Goal: Download file/media

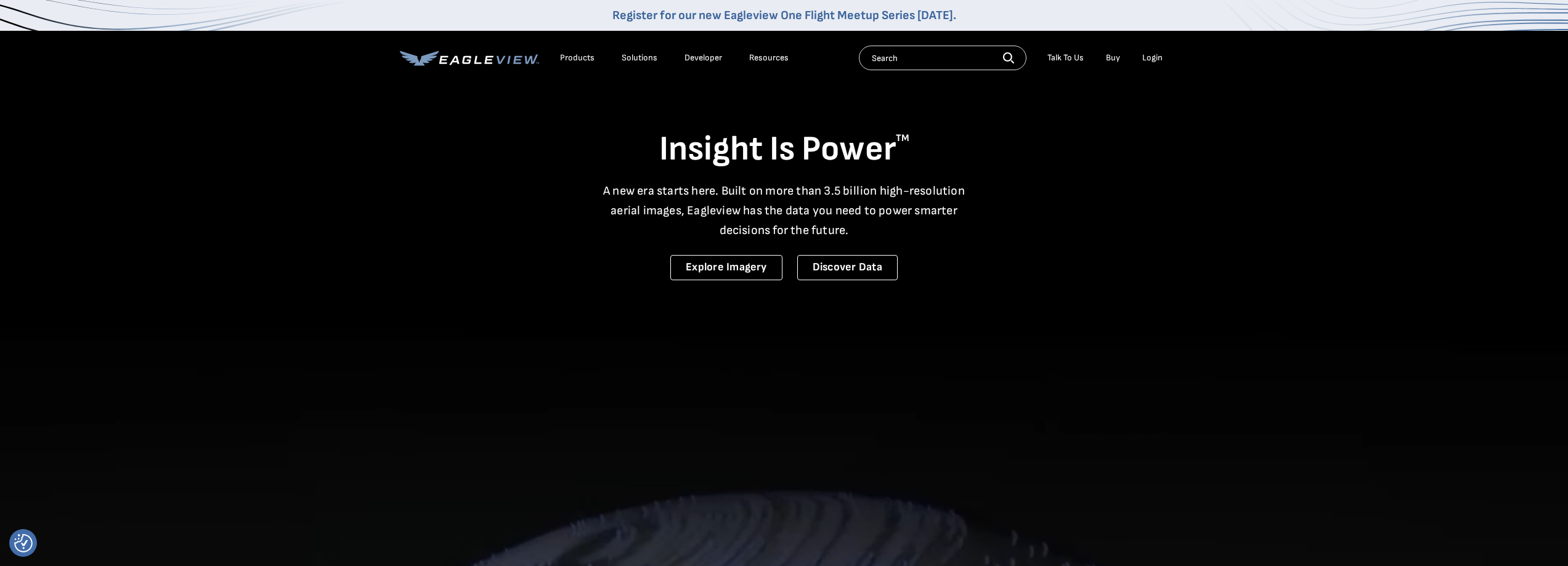
click at [1144, 59] on div "Login" at bounding box center [1152, 58] width 21 height 11
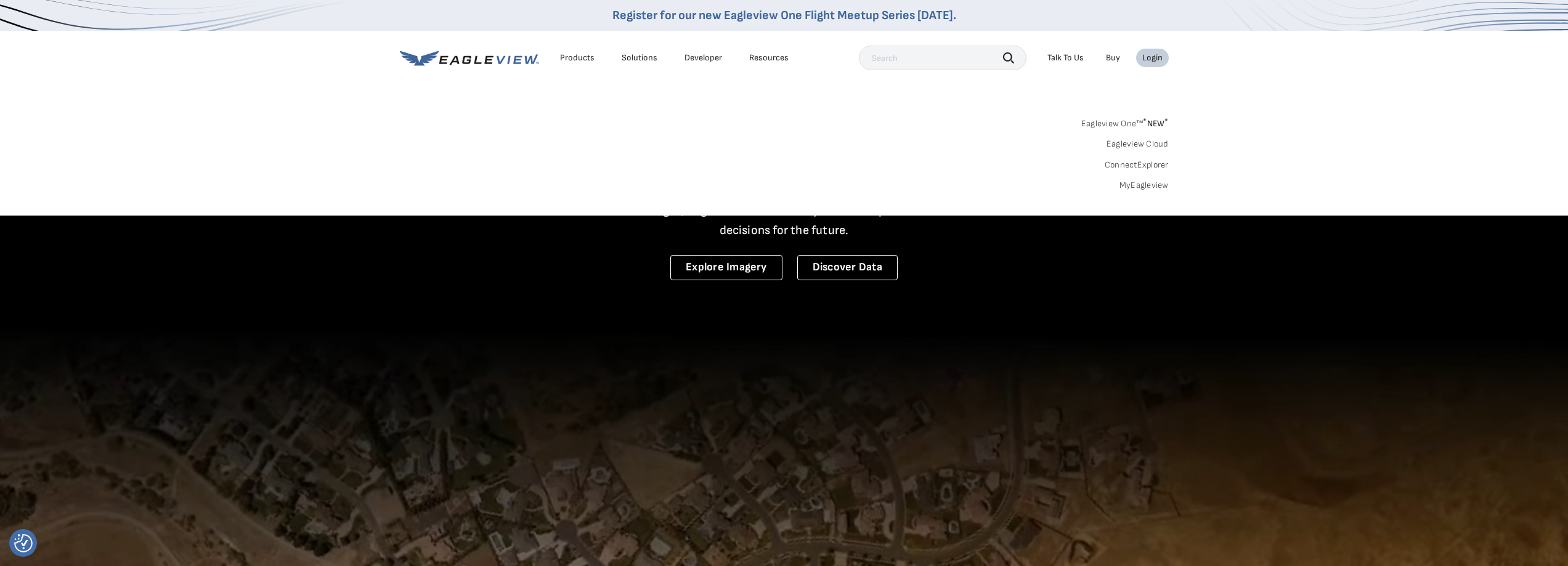
click at [1154, 185] on link "MyEagleview" at bounding box center [1144, 185] width 50 height 11
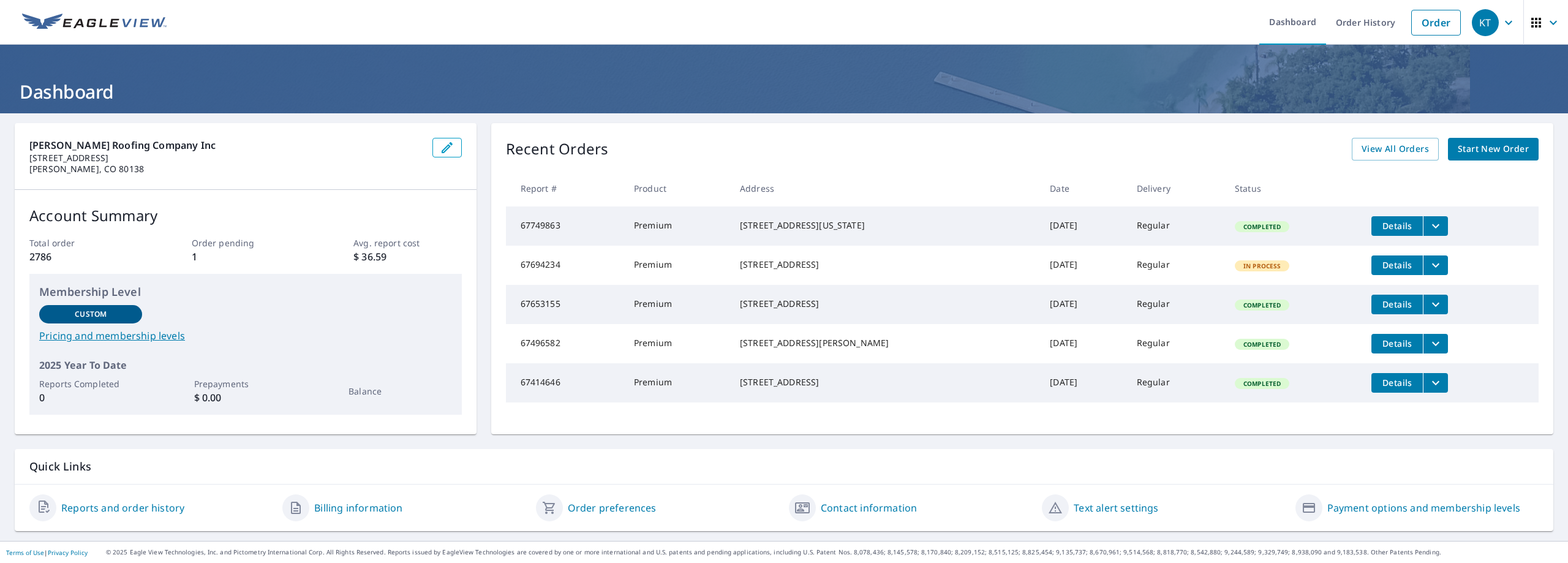
click at [1428, 312] on icon "filesDropdownBtn-67653155" at bounding box center [1436, 304] width 15 height 15
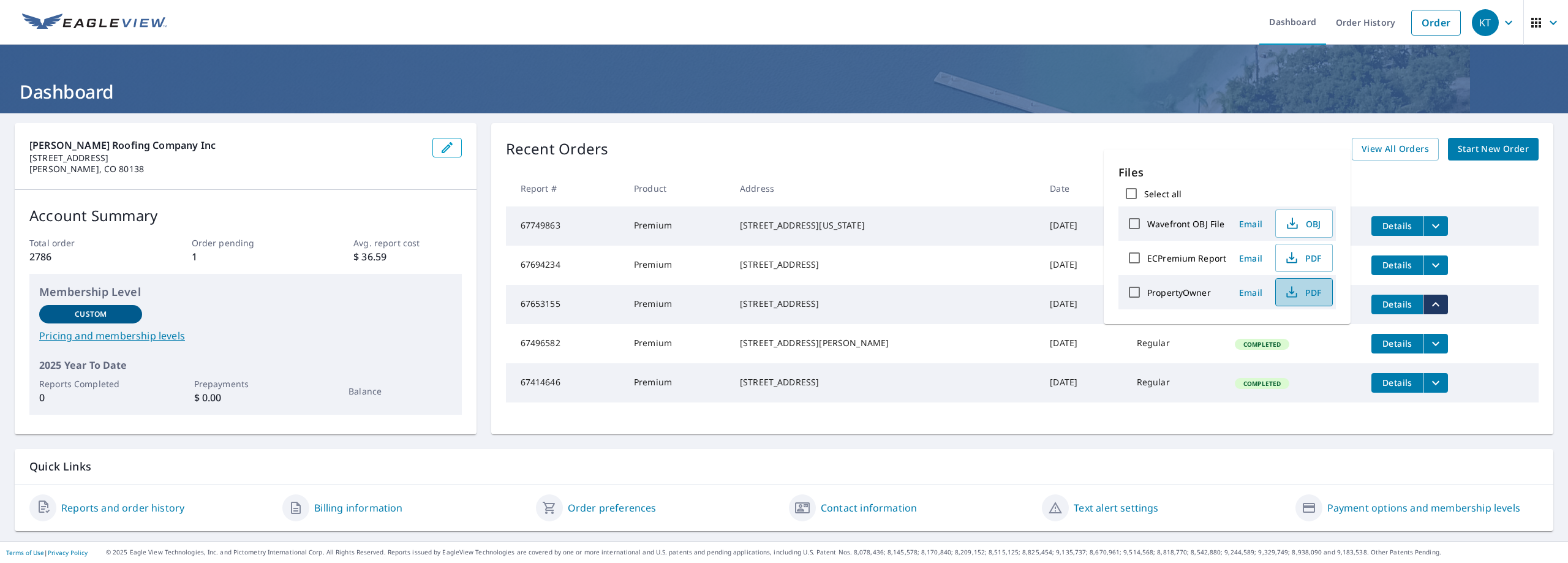
click at [1302, 290] on span "PDF" at bounding box center [1303, 292] width 39 height 15
click at [1305, 259] on span "PDF" at bounding box center [1303, 258] width 39 height 15
